Goal: Task Accomplishment & Management: Use online tool/utility

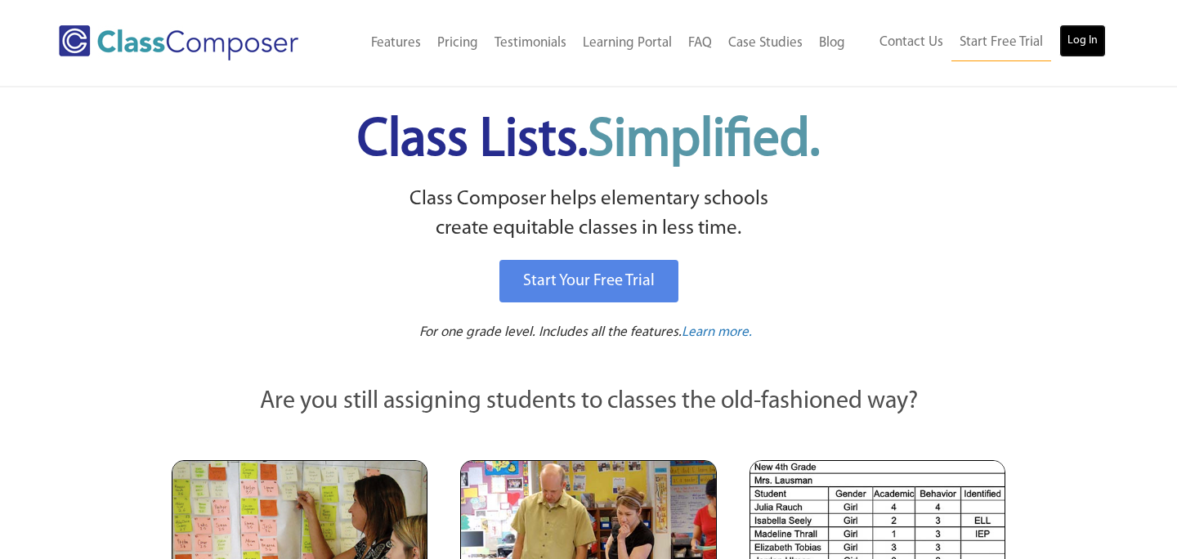
click at [1091, 38] on link "Log In" at bounding box center [1083, 41] width 47 height 33
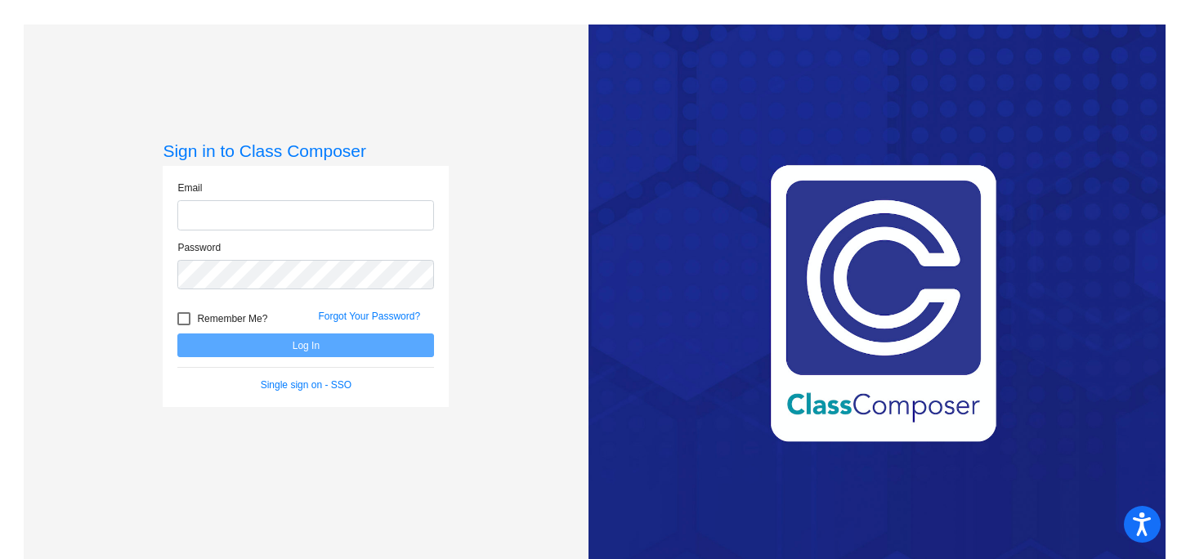
click at [367, 219] on input "email" at bounding box center [305, 215] width 257 height 30
click at [303, 204] on input "email" at bounding box center [305, 215] width 257 height 30
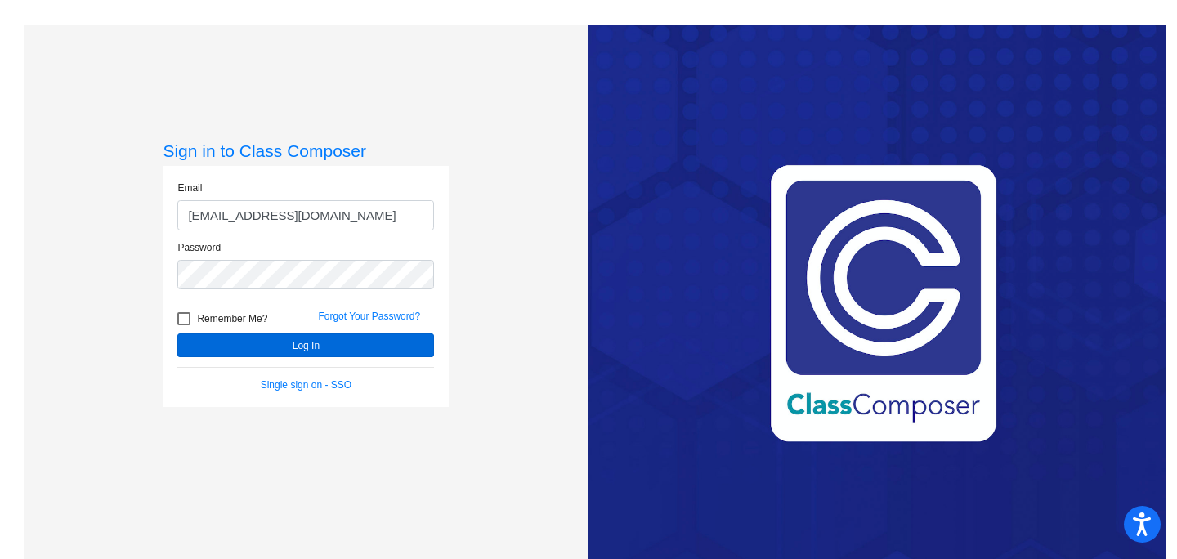
type input "hannahl962@csemn.org"
click at [312, 343] on button "Log In" at bounding box center [305, 346] width 257 height 24
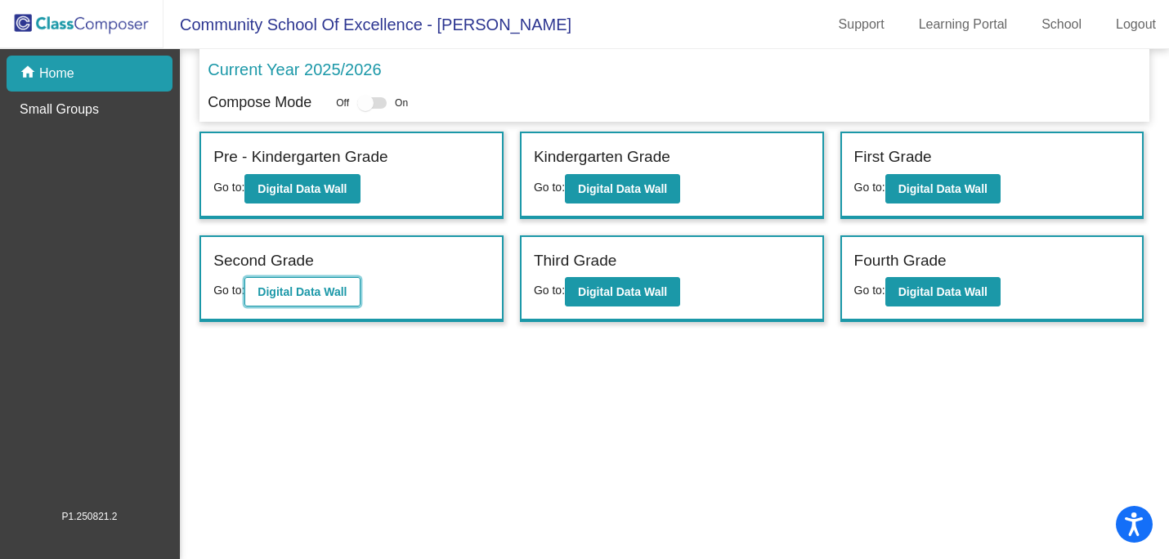
click at [292, 294] on b "Digital Data Wall" at bounding box center [302, 291] width 89 height 13
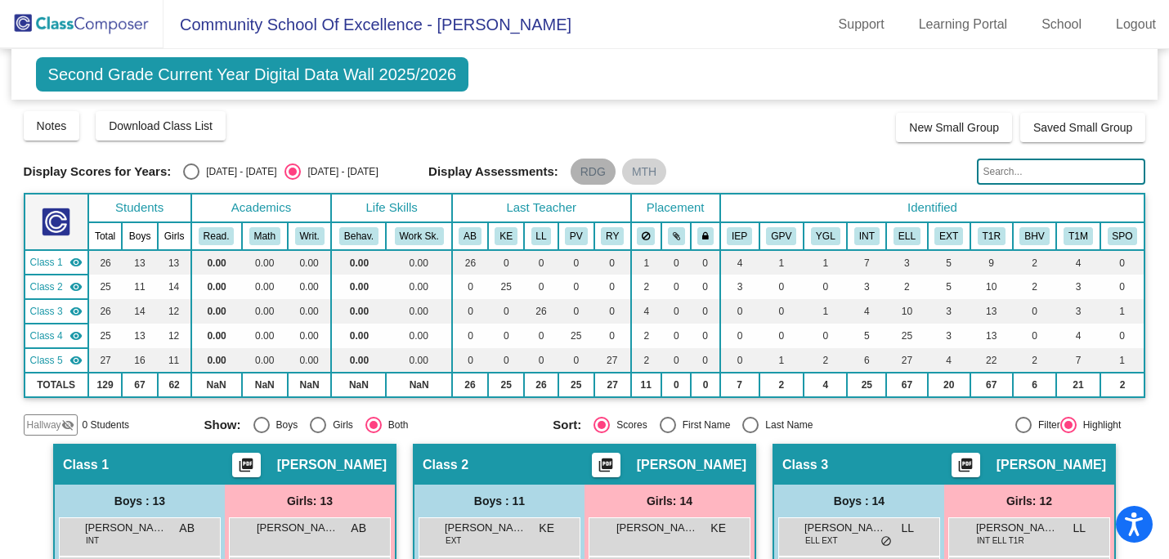
click at [595, 182] on mat-chip "RDG" at bounding box center [593, 172] width 45 height 26
click at [596, 172] on mat-chip "RDG" at bounding box center [593, 172] width 45 height 26
click at [590, 173] on mat-chip "RDG" at bounding box center [593, 172] width 45 height 26
click at [702, 170] on div "Display Assessments: RDG MTH" at bounding box center [696, 172] width 536 height 26
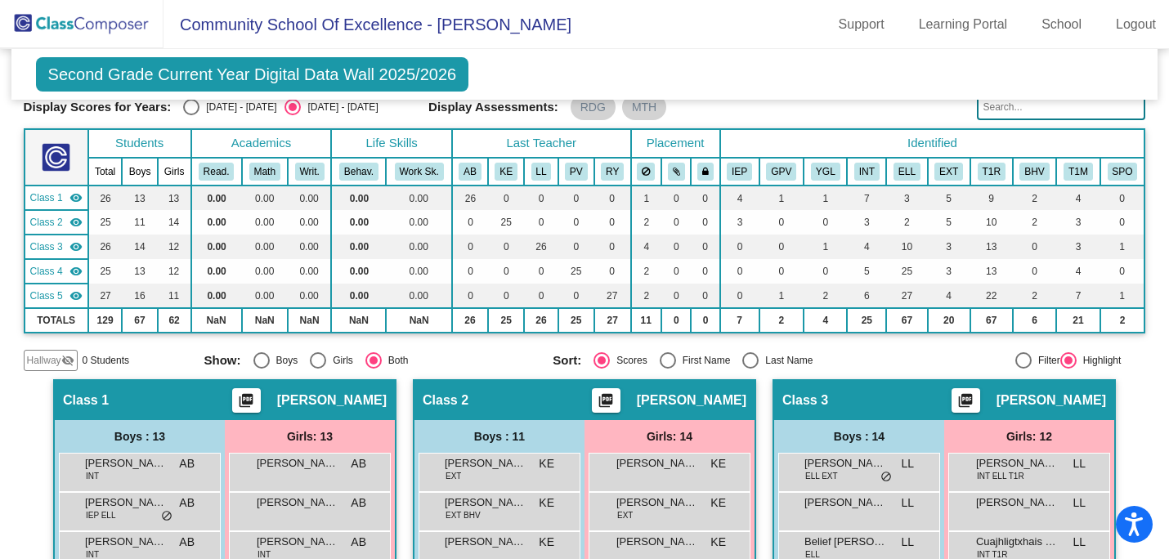
scroll to position [81, 0]
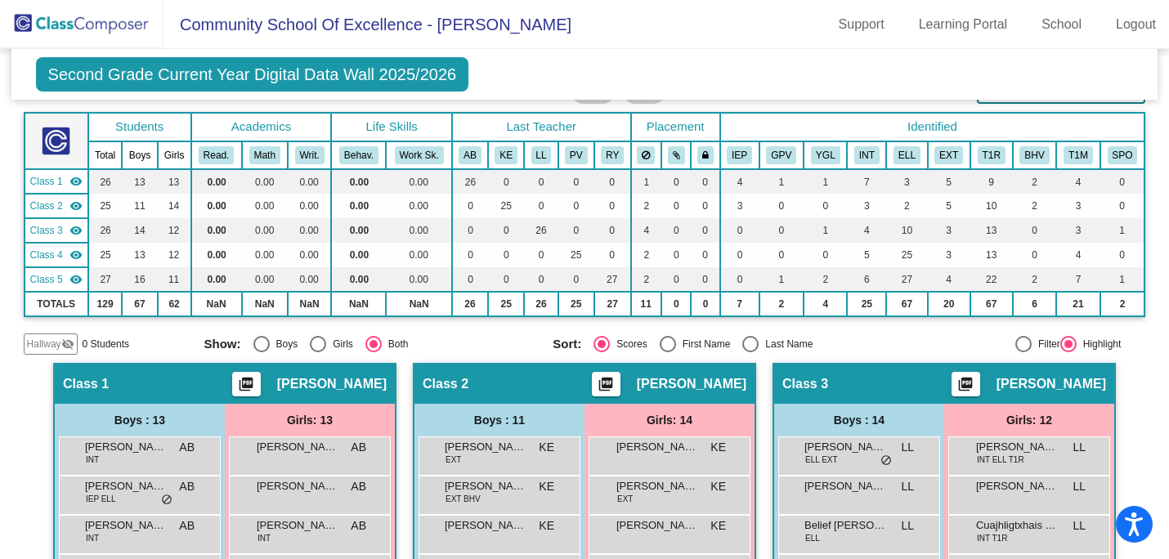
click at [1065, 343] on div at bounding box center [1069, 344] width 8 height 8
click at [1068, 352] on input "Highlight" at bounding box center [1068, 352] width 1 height 1
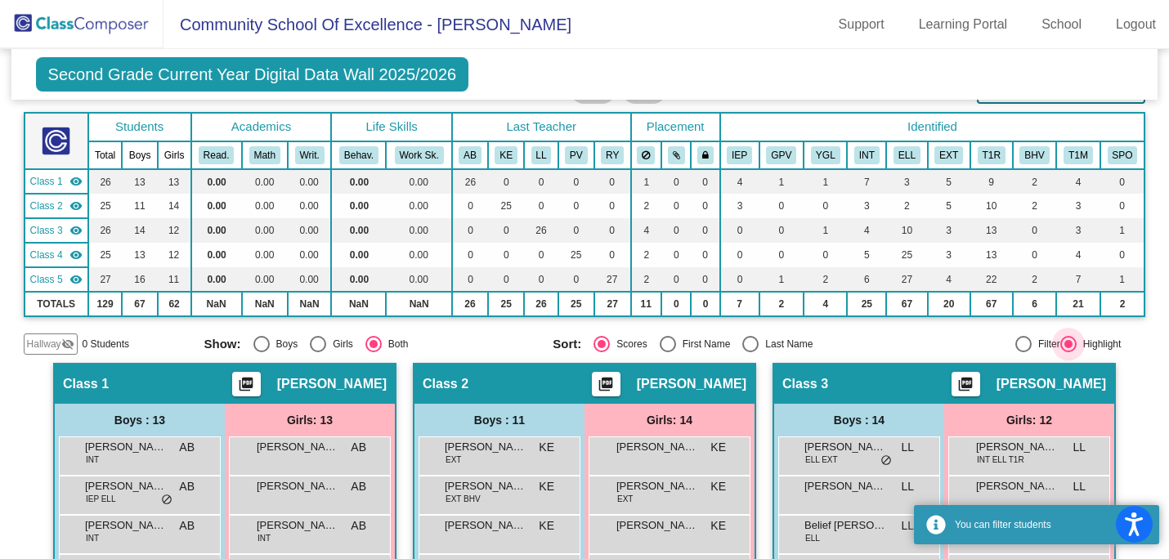
click at [1065, 344] on div at bounding box center [1069, 344] width 8 height 8
click at [1068, 352] on input "Highlight" at bounding box center [1068, 352] width 1 height 1
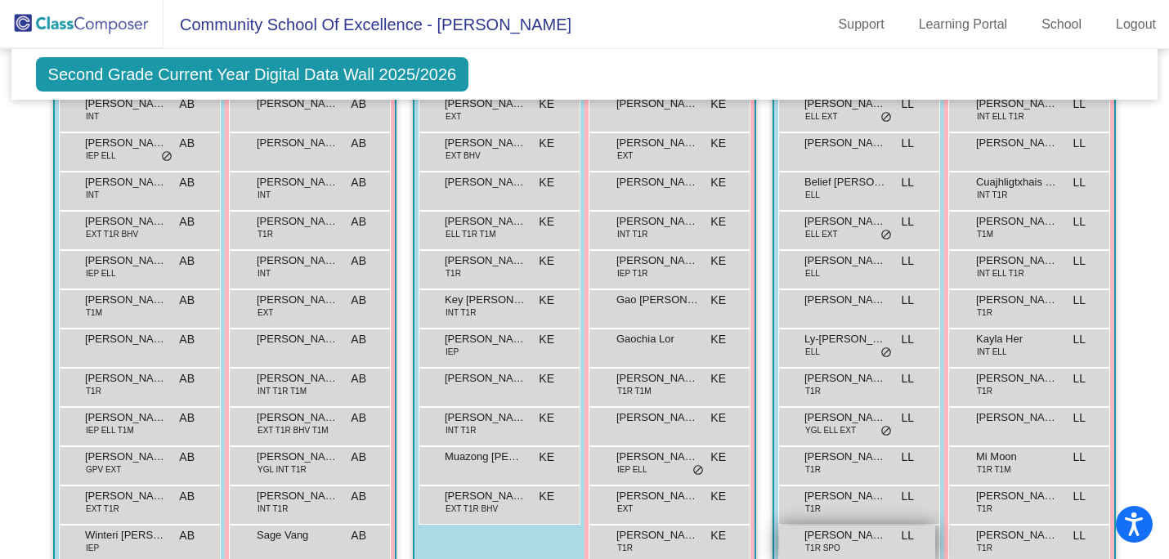
scroll to position [424, 0]
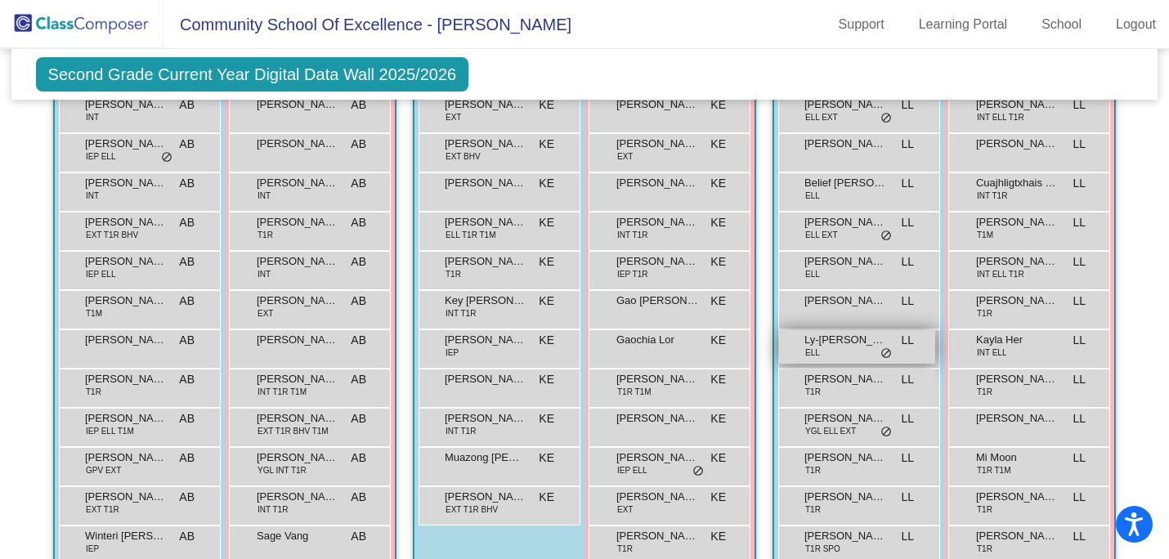
click at [859, 354] on div "Ly-Hwan Vang ELL LL lock do_not_disturb_alt" at bounding box center [857, 347] width 156 height 34
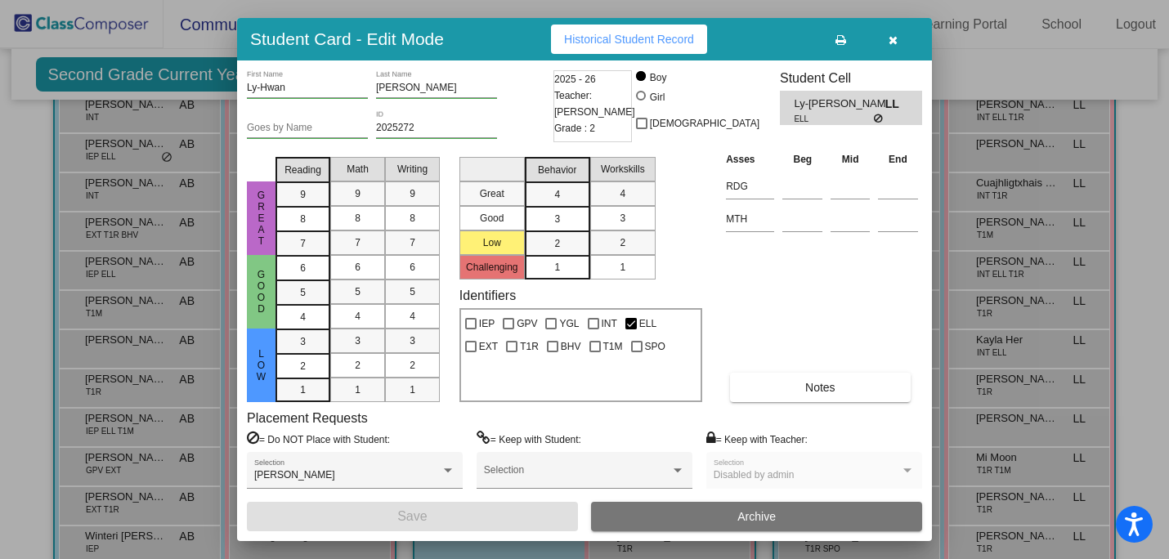
click at [995, 283] on div at bounding box center [584, 279] width 1169 height 559
